Goal: Information Seeking & Learning: Learn about a topic

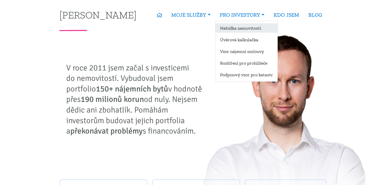
click at [241, 31] on link "Nabídka nemovitostí" at bounding box center [247, 27] width 62 height 9
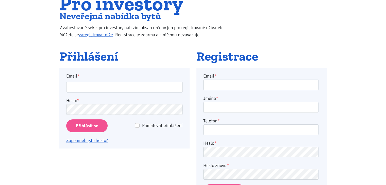
scroll to position [51, 0]
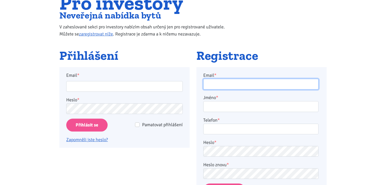
type input "monika-vorlova@seznam.cz"
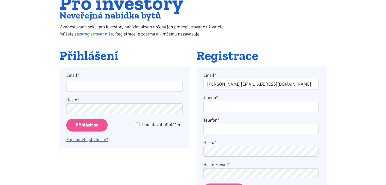
type input "monika-vorlova@seznam.cz"
click at [88, 126] on input "Přihlásit se" at bounding box center [86, 125] width 41 height 13
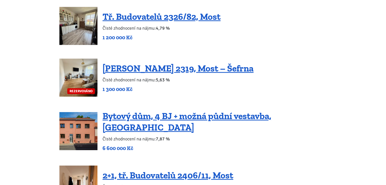
scroll to position [559, 0]
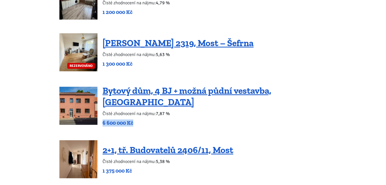
drag, startPoint x: 104, startPoint y: 116, endPoint x: 135, endPoint y: 115, distance: 31.8
click at [135, 120] on p "6 600 000 Kč" at bounding box center [215, 123] width 224 height 7
click at [156, 121] on div "Bytový dům, 4 BJ + možná půdní vestavba, Podbořany Čisté zhodnocení na nájmu: 7…" at bounding box center [192, 106] width 267 height 42
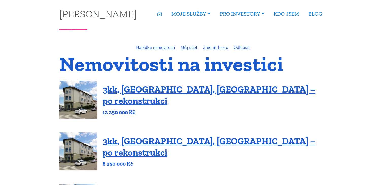
scroll to position [0, 0]
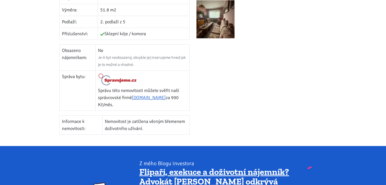
scroll to position [229, 0]
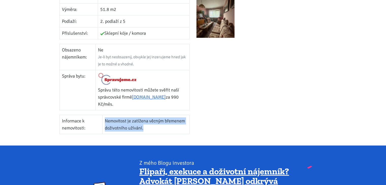
drag, startPoint x: 150, startPoint y: 121, endPoint x: 106, endPoint y: 113, distance: 44.4
click at [106, 115] on td "Nemovitost je zatížena věcným břemenem doživotního užívání." at bounding box center [146, 124] width 87 height 19
click at [201, 100] on div at bounding box center [261, 6] width 137 height 265
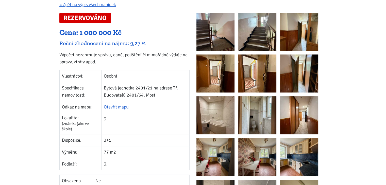
scroll to position [127, 0]
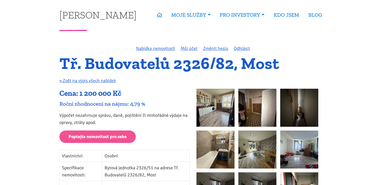
scroll to position [76, 0]
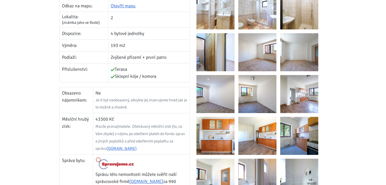
scroll to position [152, 0]
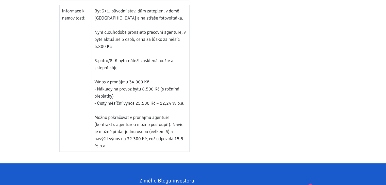
scroll to position [381, 0]
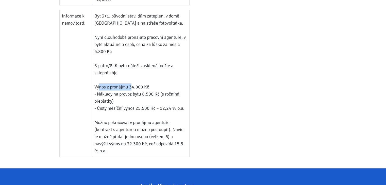
drag, startPoint x: 98, startPoint y: 69, endPoint x: 131, endPoint y: 74, distance: 33.7
click at [131, 74] on td "Byt 3+1, původní stav, dům zateplen, v domě [GEOGRAPHIC_DATA] a na střeše fotov…" at bounding box center [141, 83] width 98 height 147
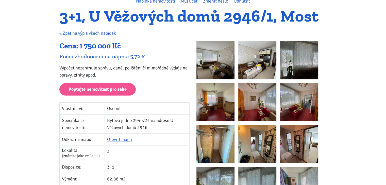
scroll to position [76, 0]
